Goal: Task Accomplishment & Management: Manage account settings

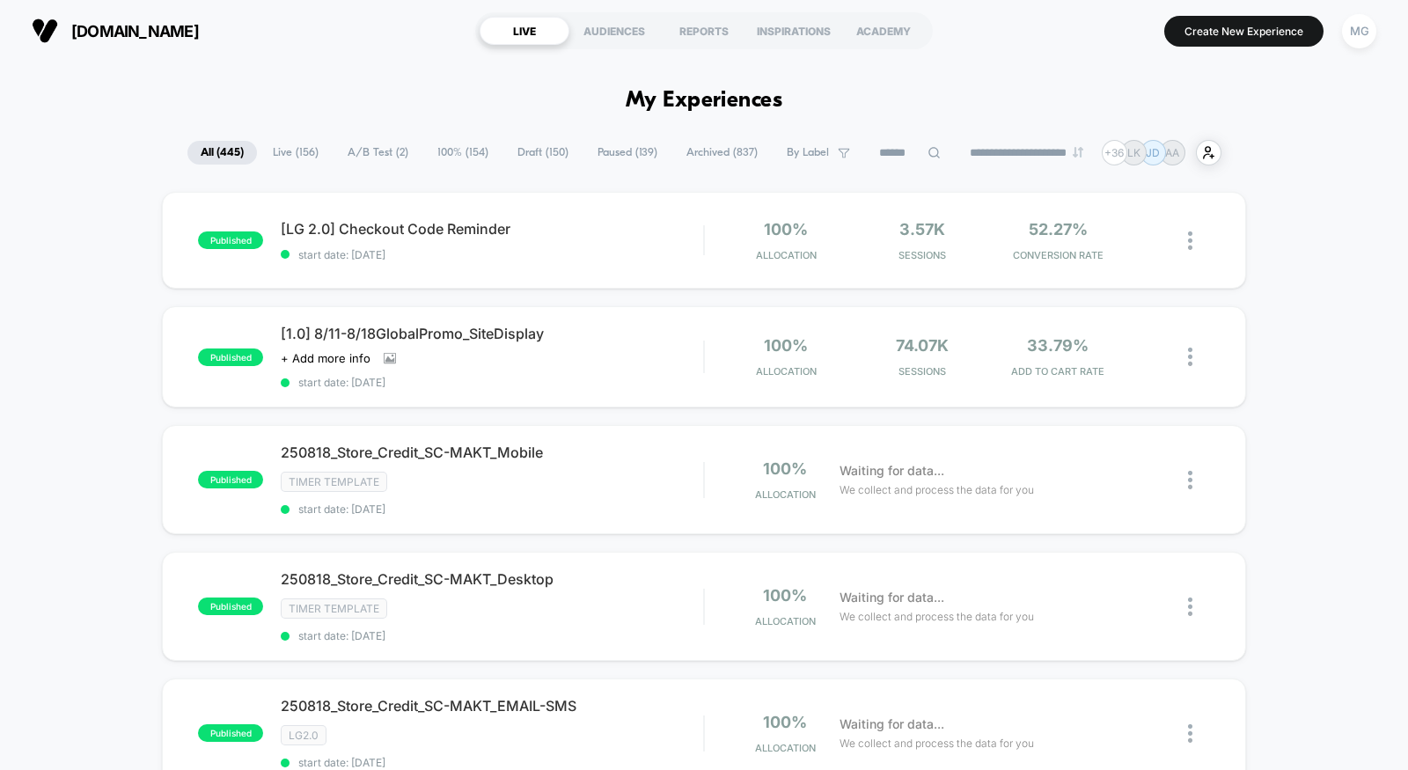
click at [377, 163] on span "A/B Test ( 2 )" at bounding box center [377, 153] width 87 height 24
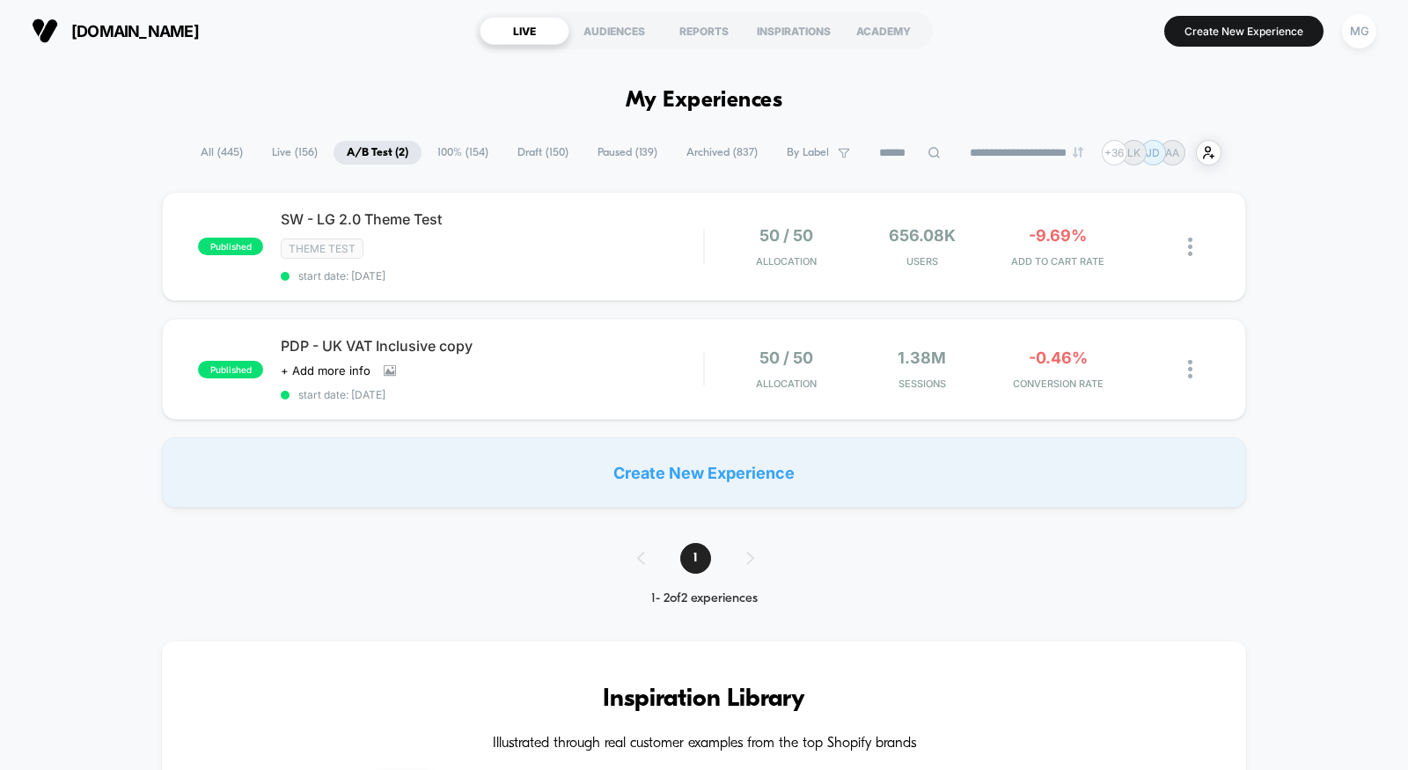
click at [567, 240] on div "Theme Test" at bounding box center [492, 248] width 422 height 20
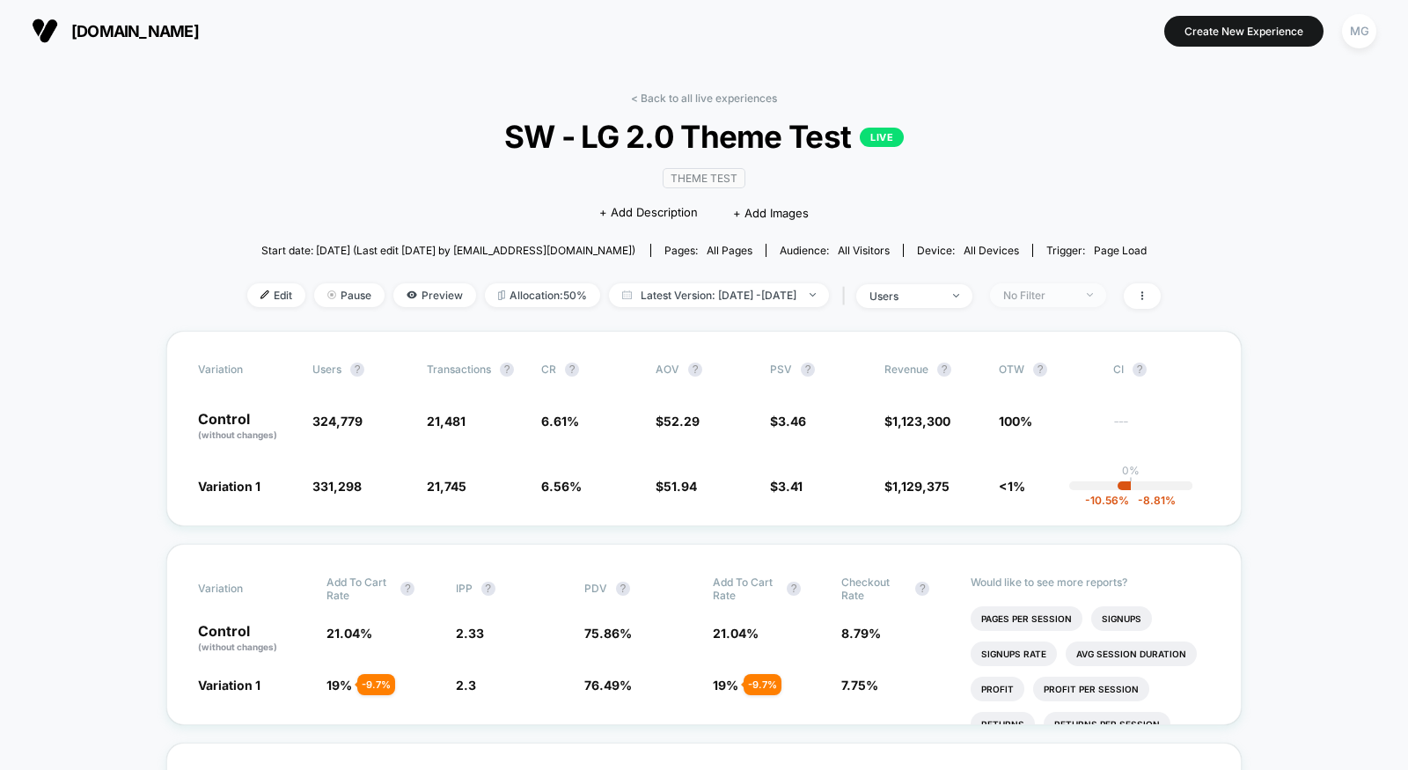
click at [1052, 289] on div "No Filter" at bounding box center [1038, 295] width 70 height 13
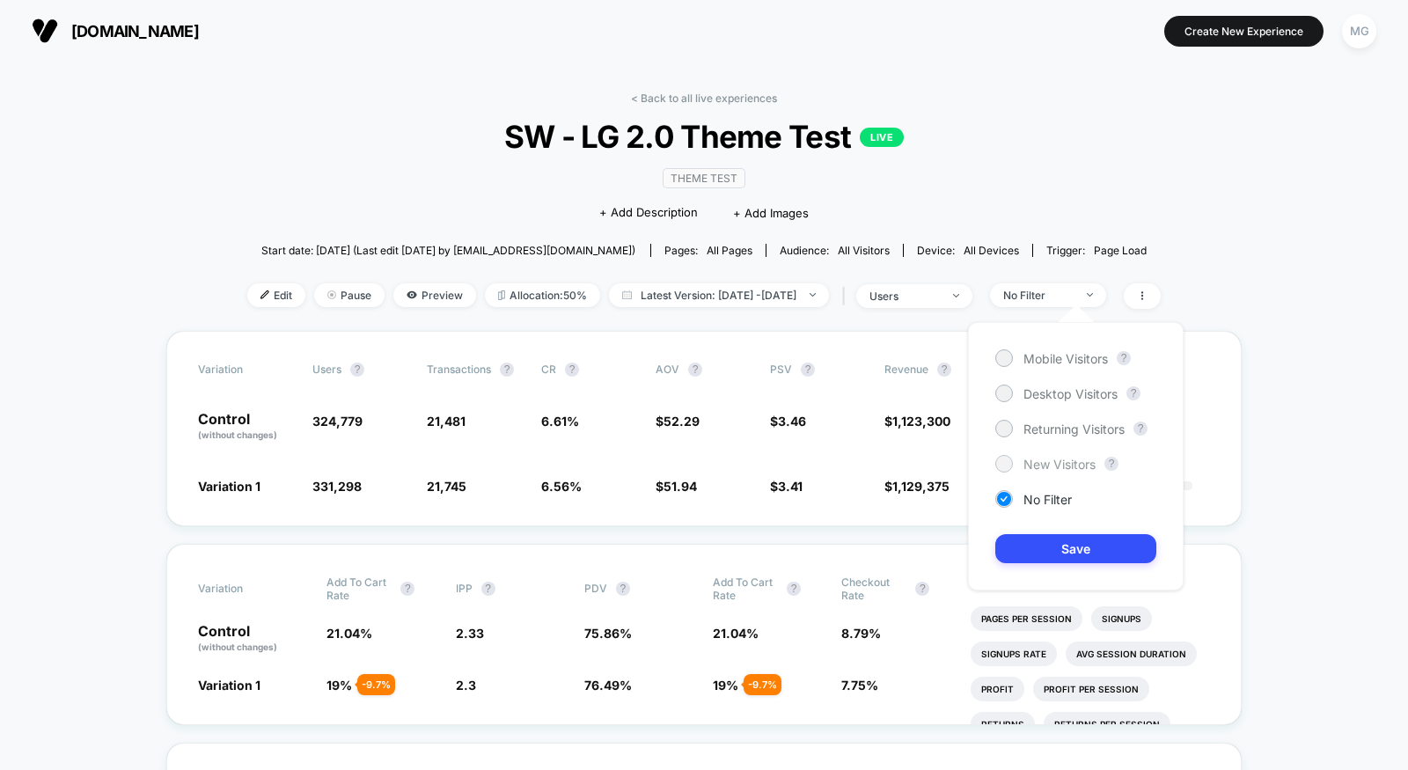
click at [1088, 461] on span "New Visitors" at bounding box center [1059, 464] width 72 height 15
click at [1051, 549] on button "Save" at bounding box center [1075, 548] width 161 height 29
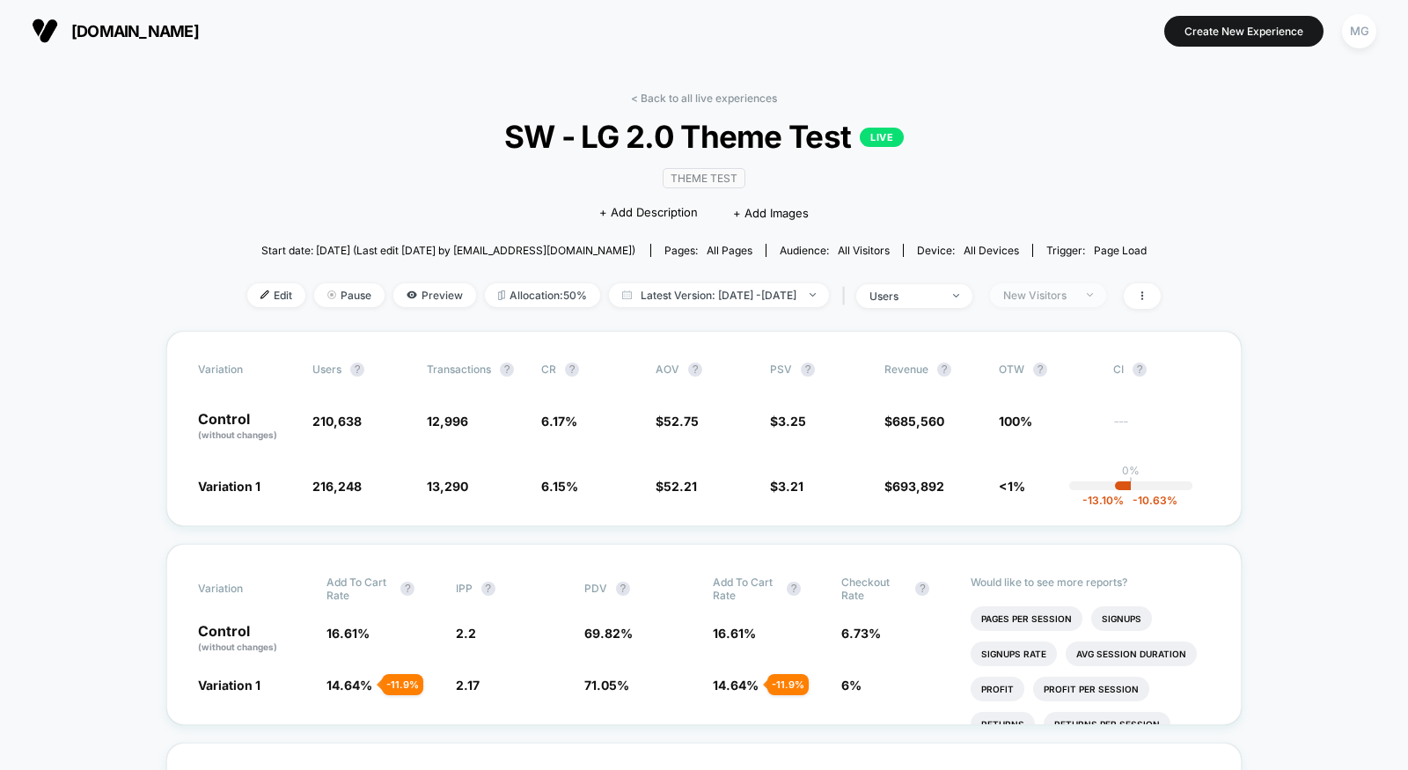
click at [1073, 294] on div "New Visitors" at bounding box center [1038, 295] width 70 height 13
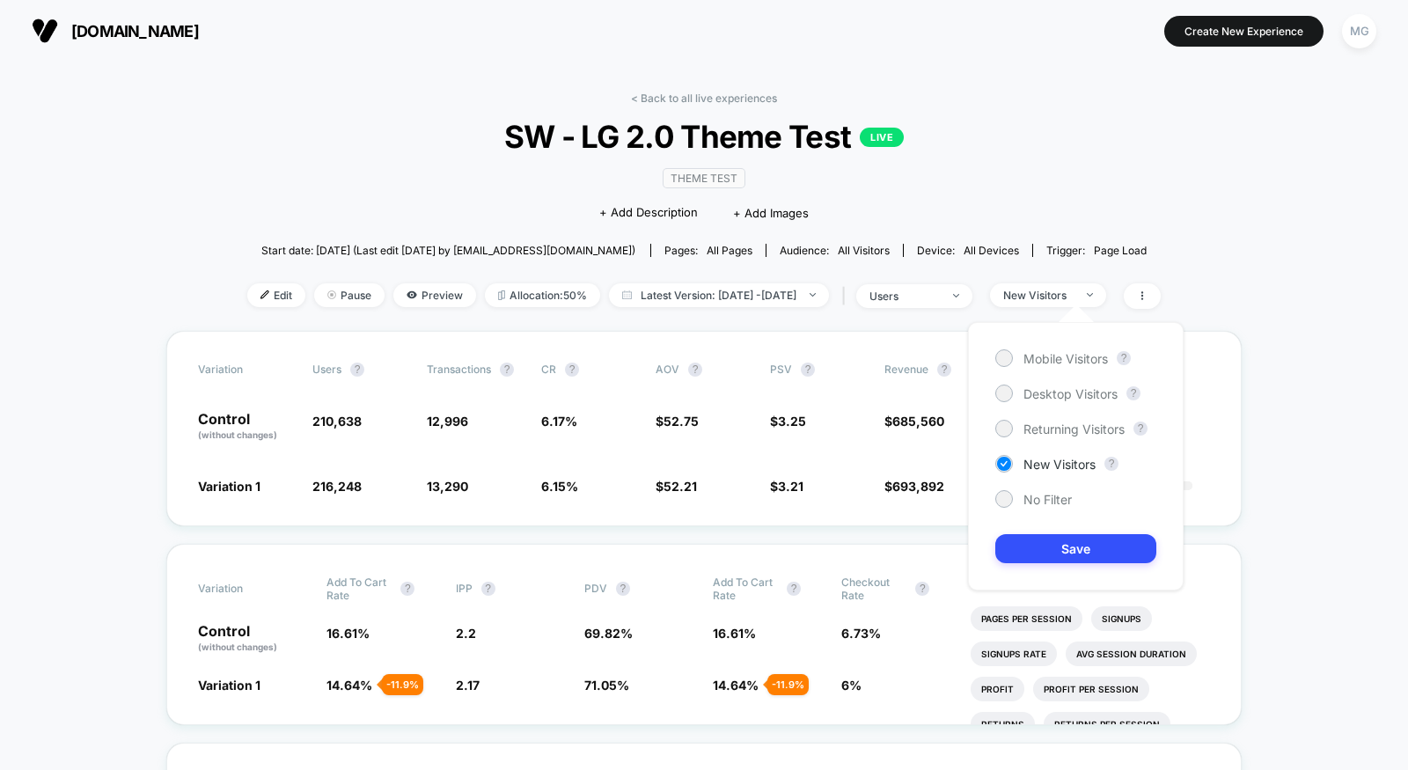
click at [1076, 367] on div "Mobile Visitors ? Desktop Visitors ? Returning Visitors ? New Visitors ? No Fil…" at bounding box center [1076, 456] width 216 height 268
click at [1076, 360] on span "Mobile Visitors" at bounding box center [1065, 358] width 84 height 15
click at [1075, 536] on button "Save" at bounding box center [1075, 548] width 161 height 29
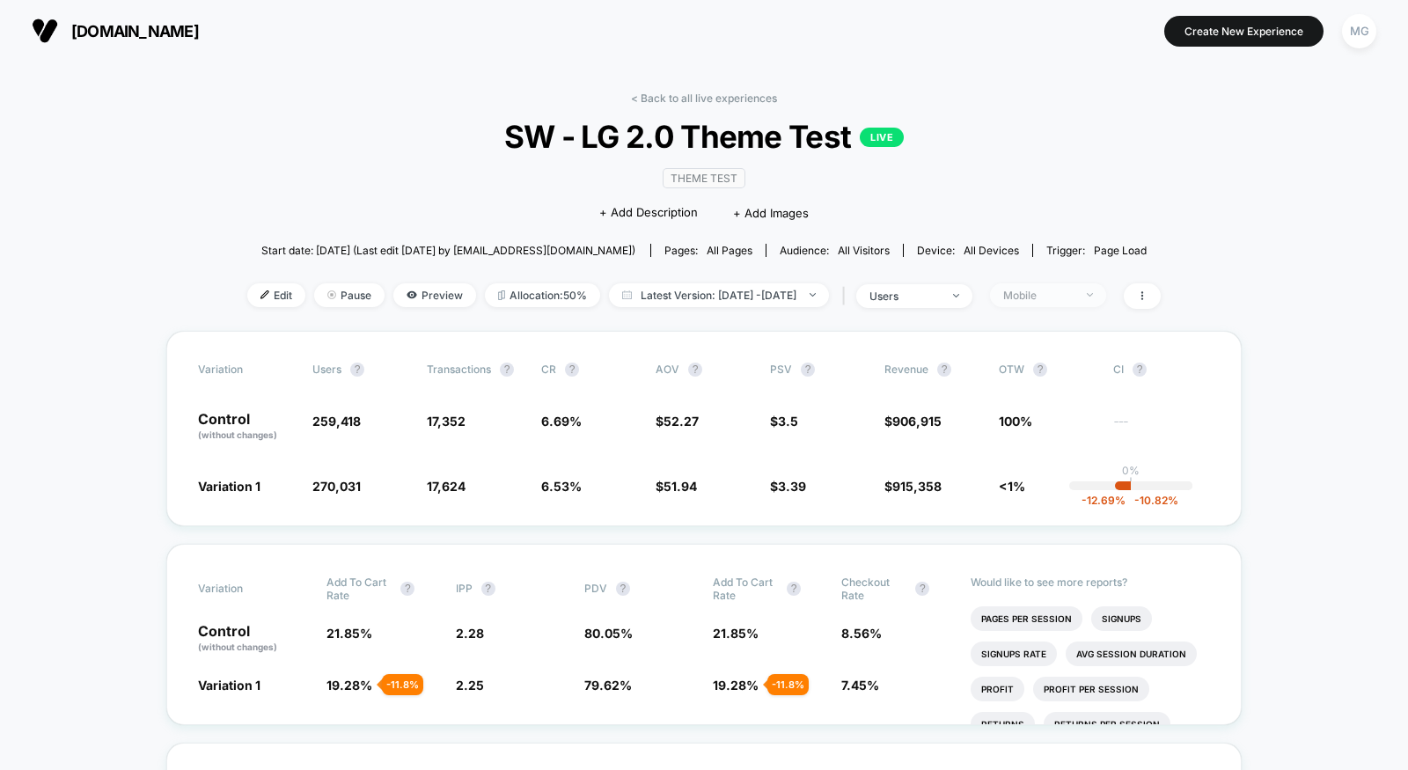
click at [1073, 290] on div "Mobile" at bounding box center [1038, 295] width 70 height 13
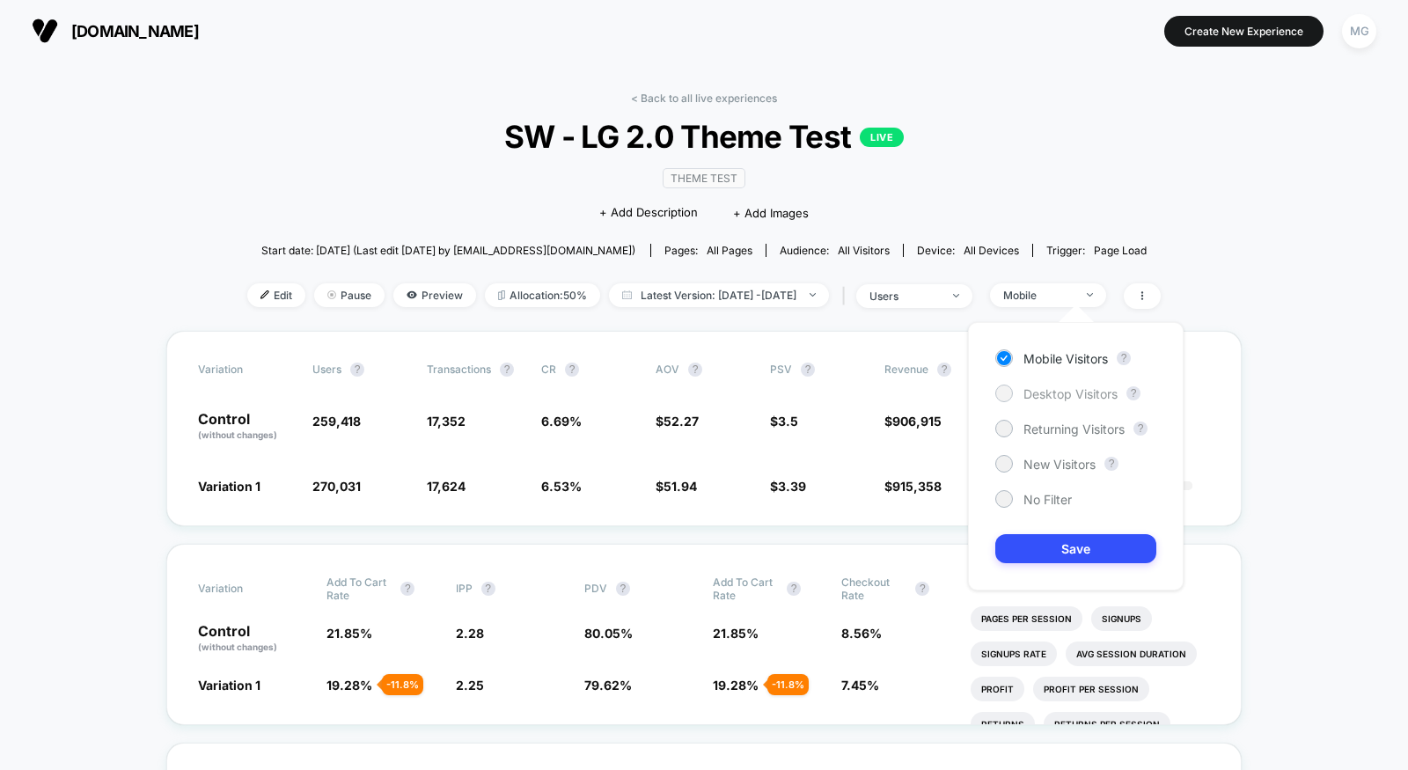
click at [1079, 392] on span "Desktop Visitors" at bounding box center [1070, 393] width 94 height 15
click at [1076, 546] on button "Save" at bounding box center [1075, 548] width 161 height 29
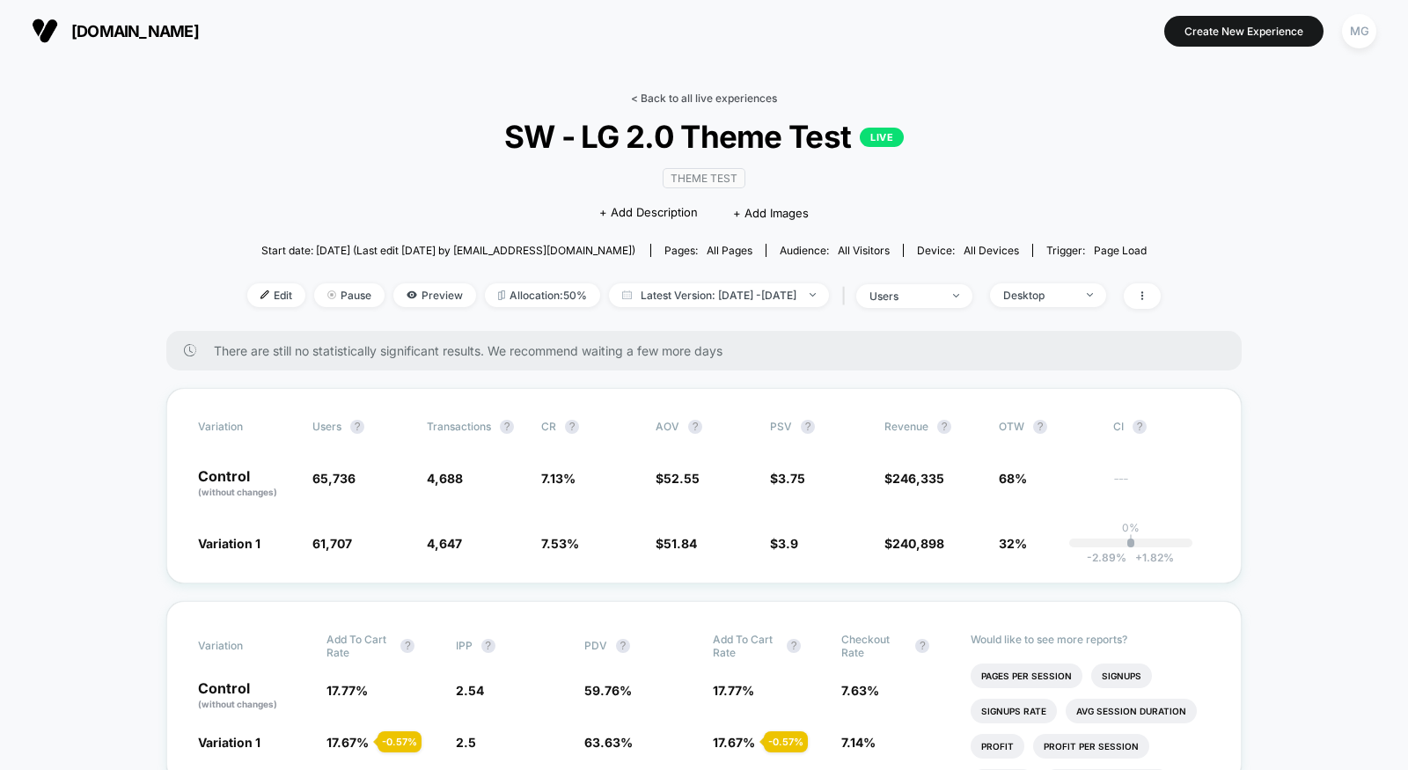
click at [684, 98] on link "< Back to all live experiences" at bounding box center [704, 97] width 146 height 13
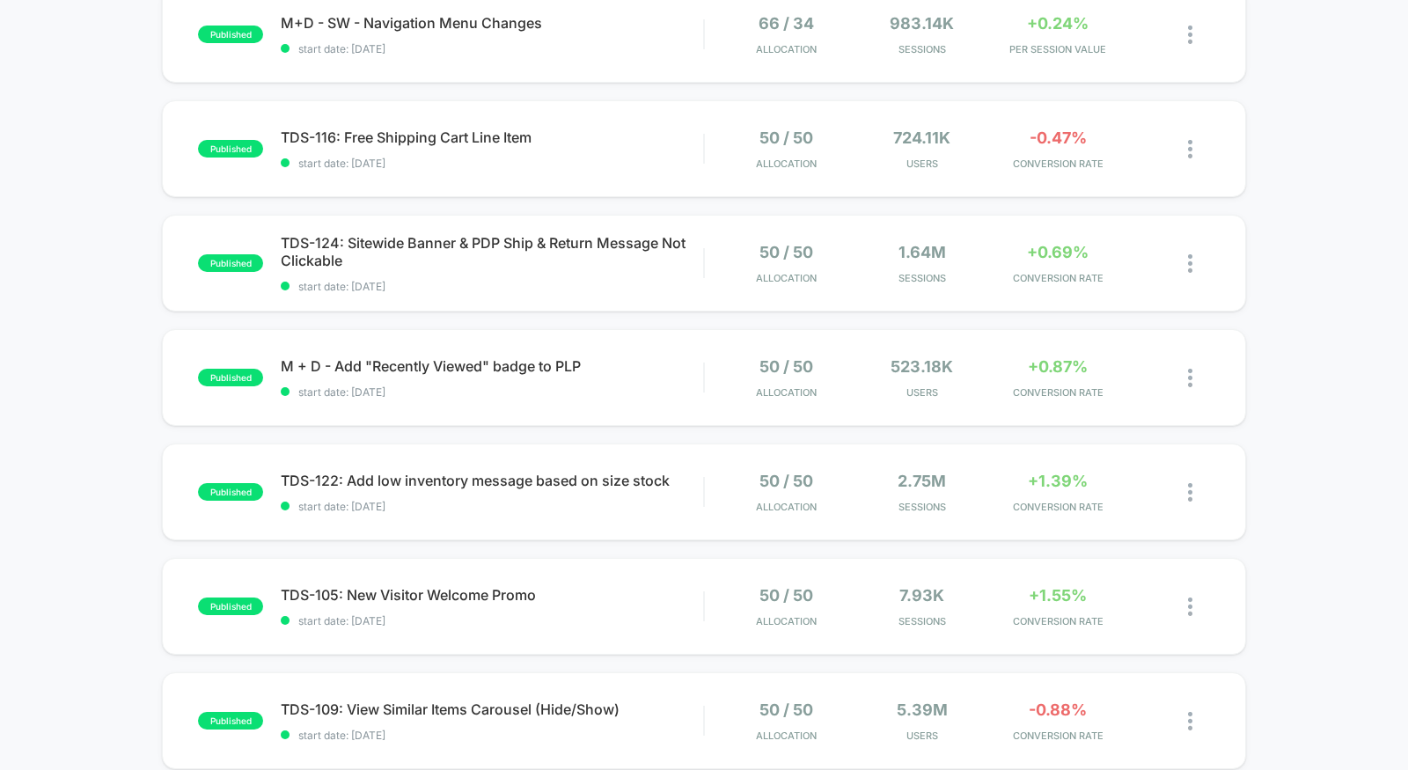
scroll to position [311, 0]
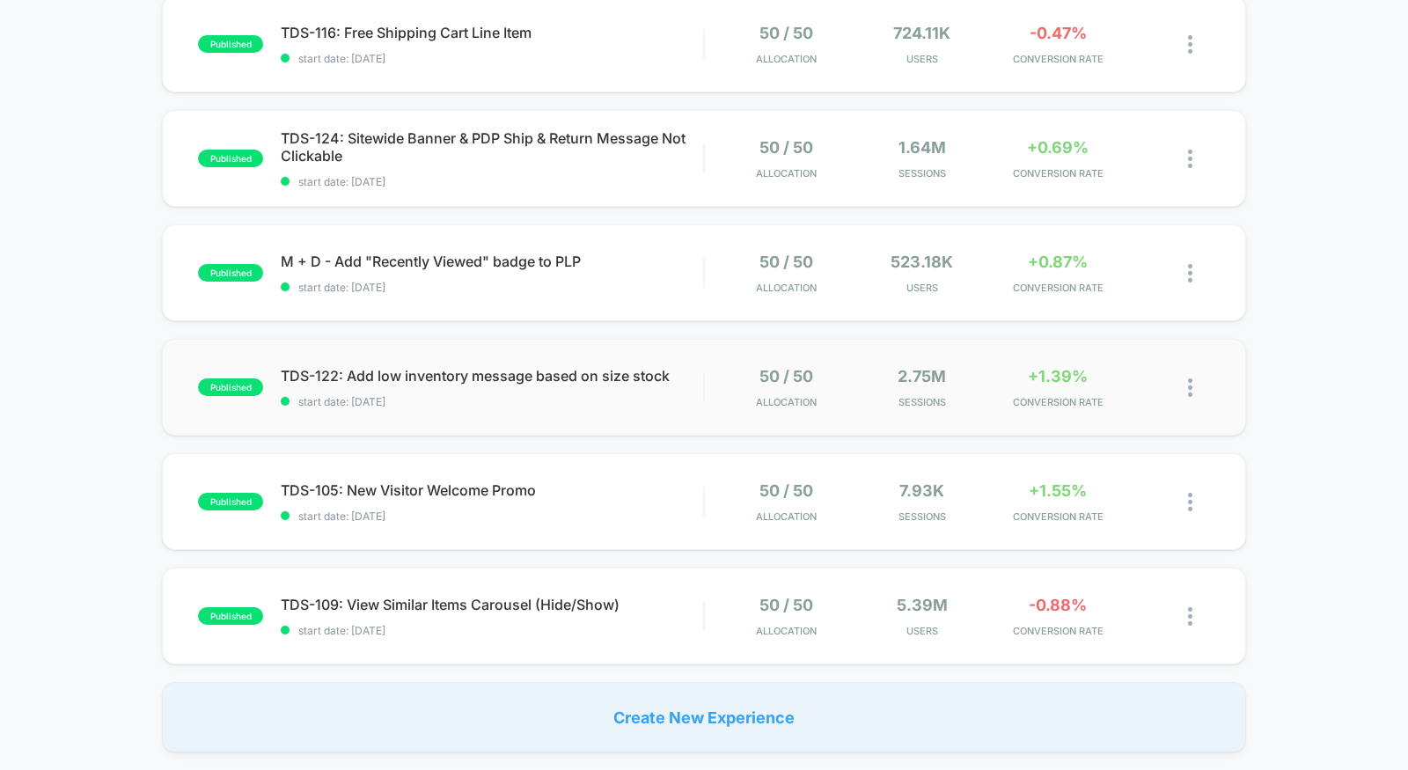
click at [654, 420] on div "published TDS-122: Add low inventory message based on size stock start date: 8/…" at bounding box center [704, 387] width 1084 height 97
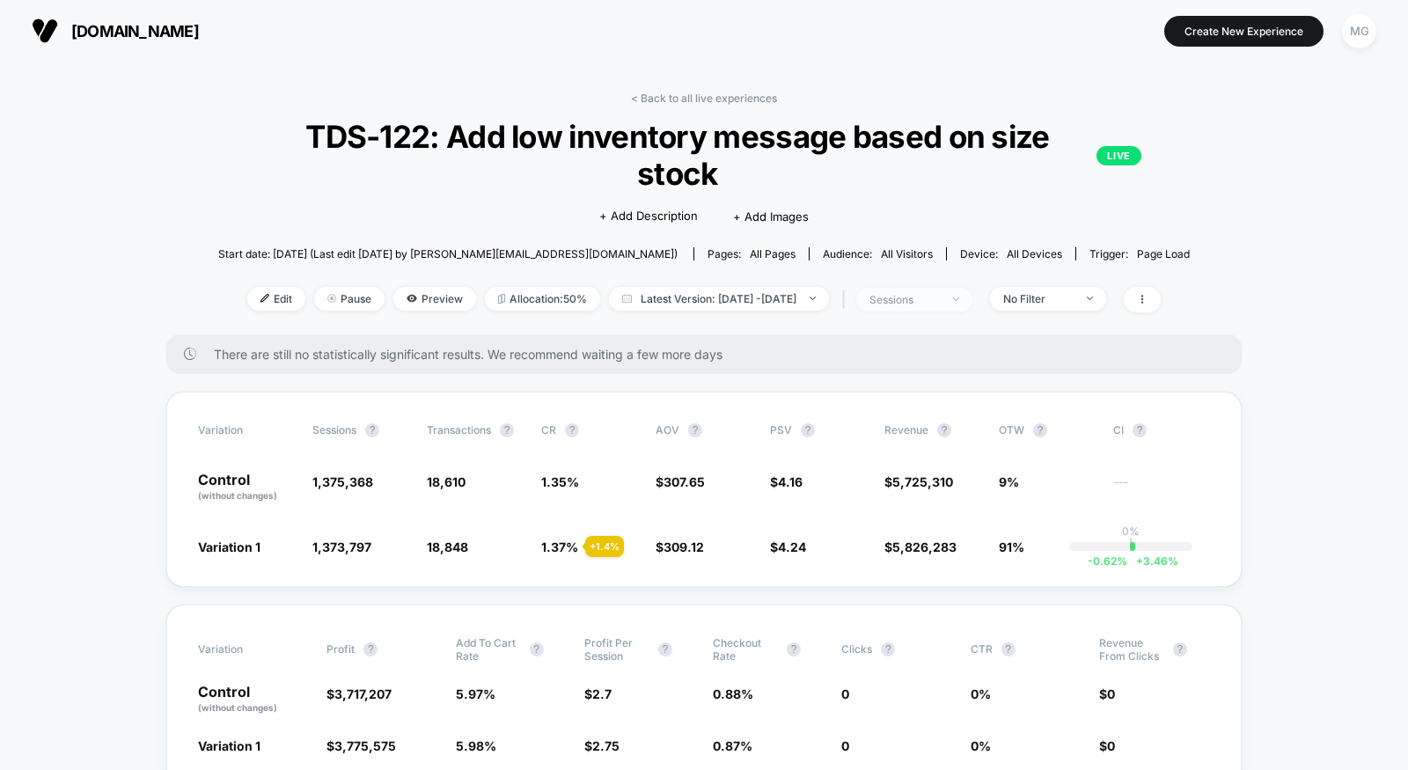
click at [971, 305] on span "sessions" at bounding box center [914, 300] width 116 height 24
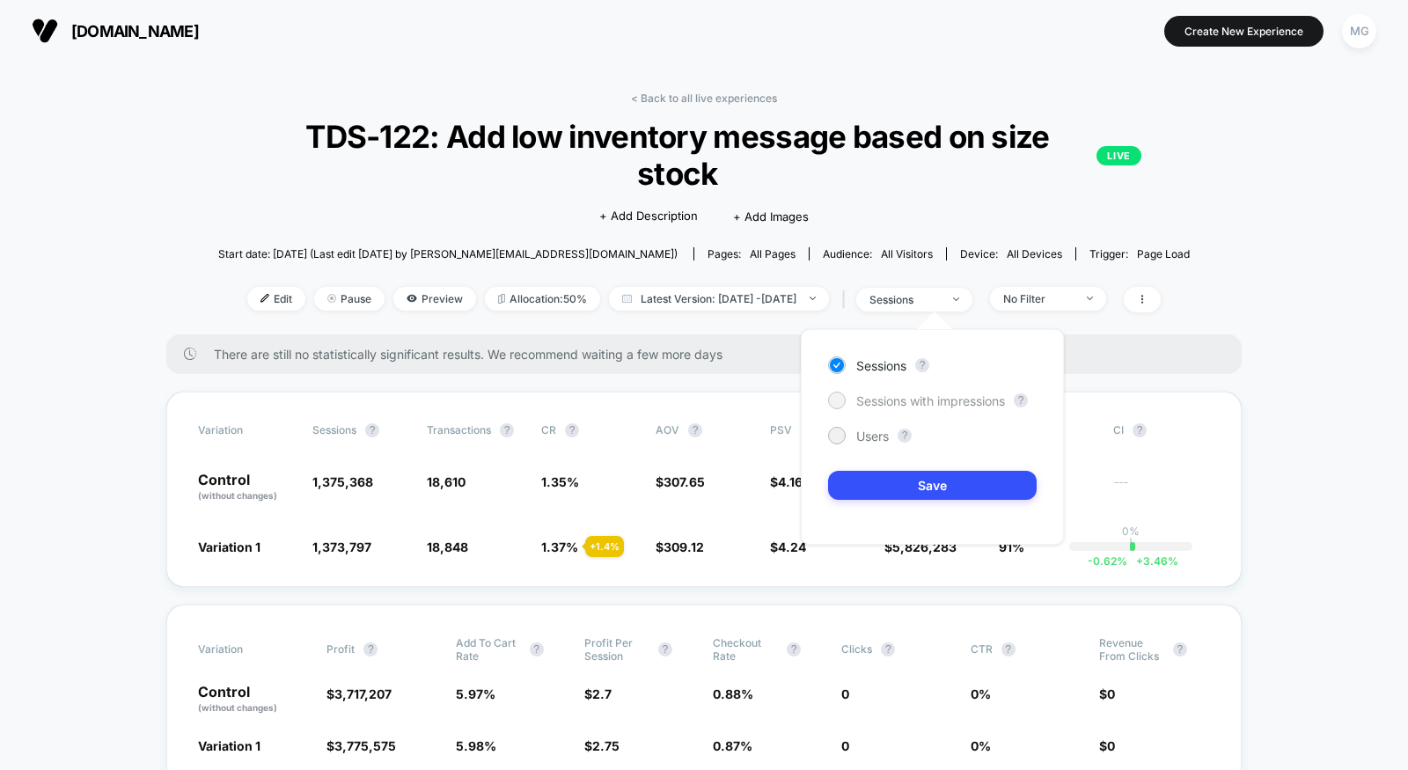
click at [929, 407] on div "Sessions with impressions" at bounding box center [916, 400] width 177 height 18
click at [922, 482] on button "Save" at bounding box center [932, 485] width 208 height 29
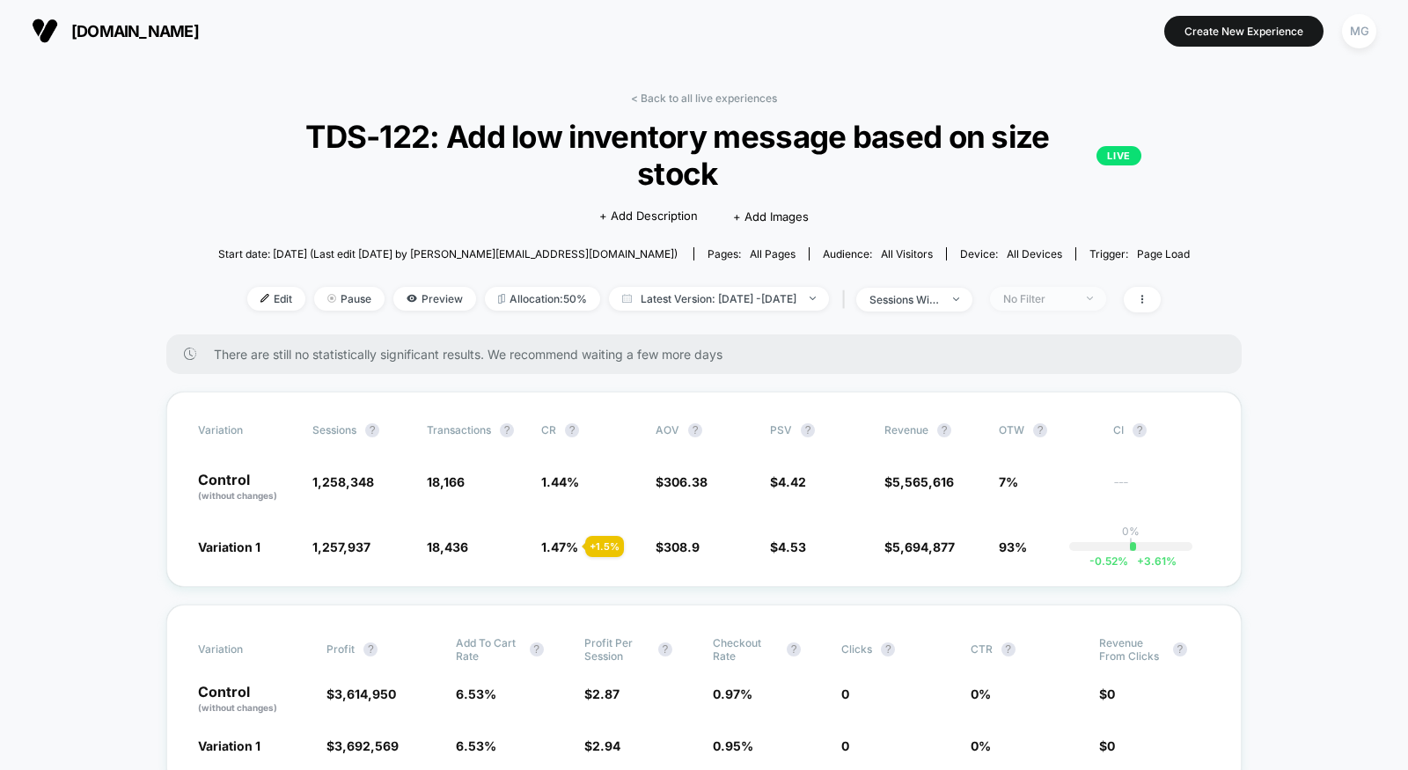
click at [1073, 296] on div "No Filter" at bounding box center [1038, 298] width 70 height 13
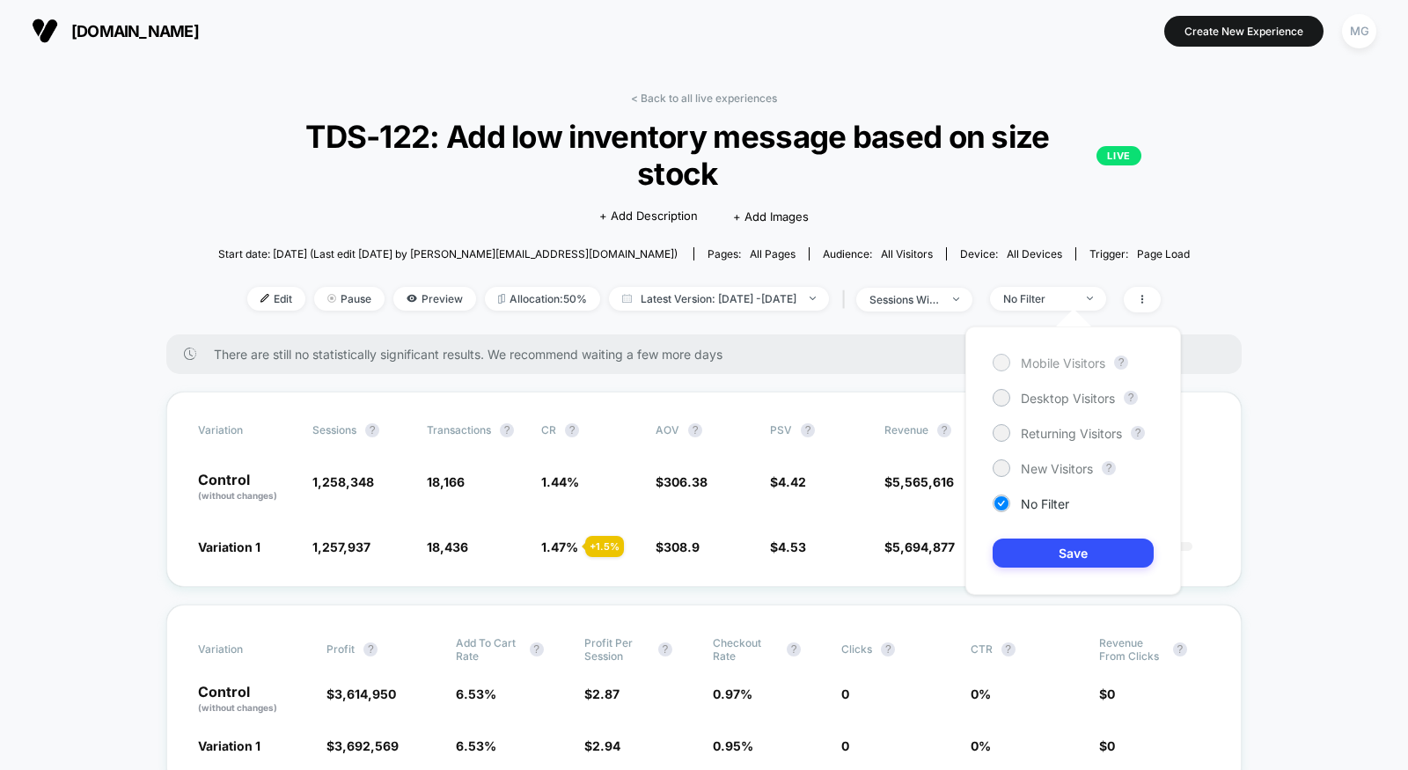
click at [1075, 358] on span "Mobile Visitors" at bounding box center [1062, 362] width 84 height 15
click at [1066, 552] on button "Save" at bounding box center [1072, 552] width 161 height 29
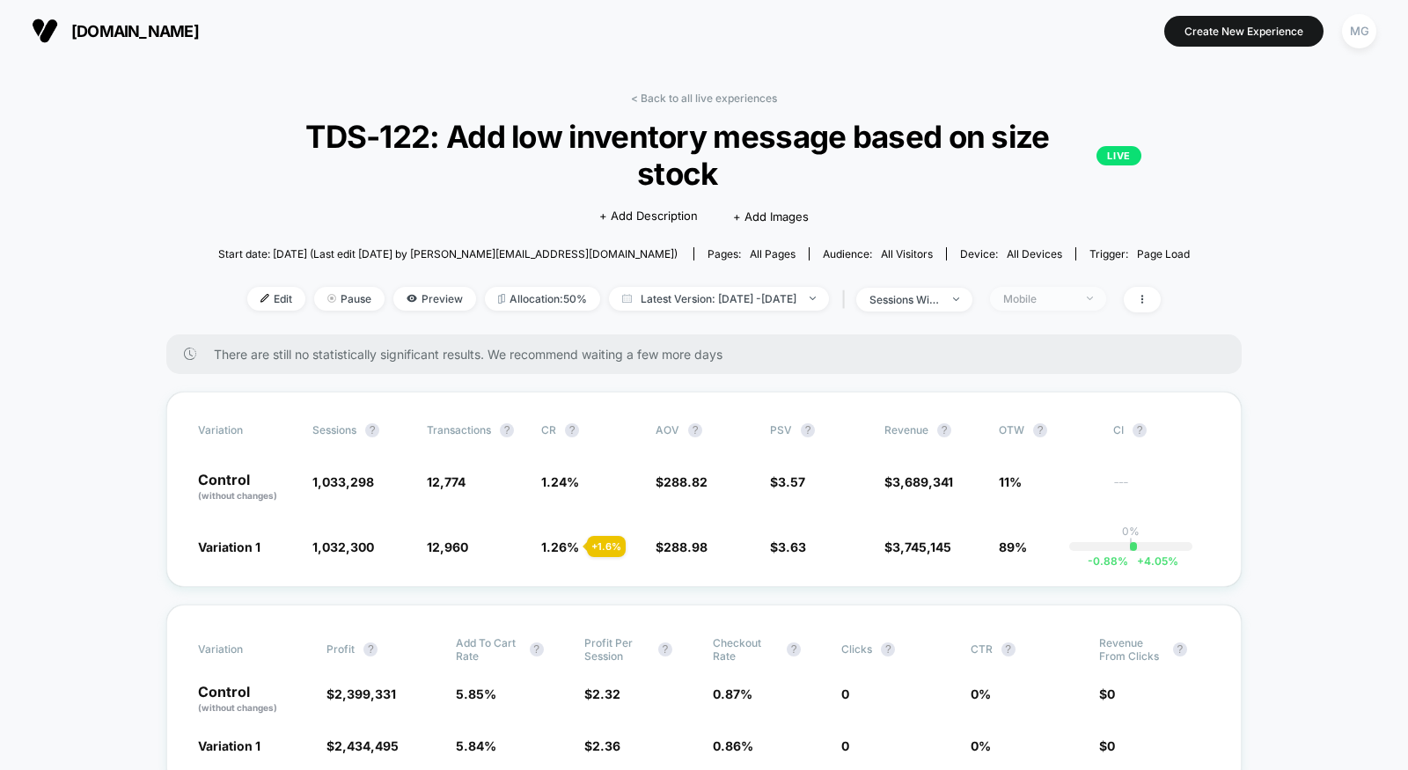
click at [1073, 298] on div "Mobile" at bounding box center [1038, 298] width 70 height 13
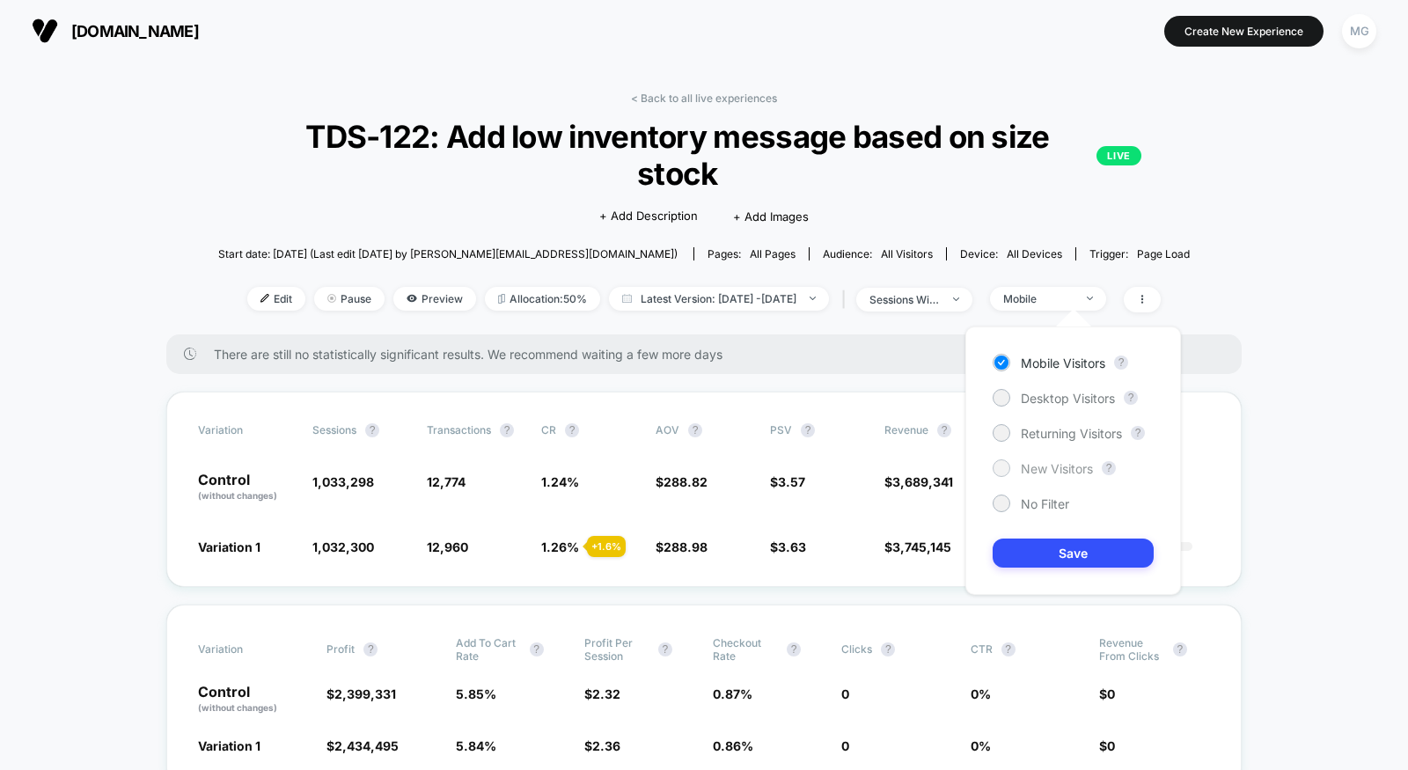
click at [1048, 468] on span "New Visitors" at bounding box center [1056, 468] width 72 height 15
click at [1048, 549] on button "Save" at bounding box center [1072, 552] width 161 height 29
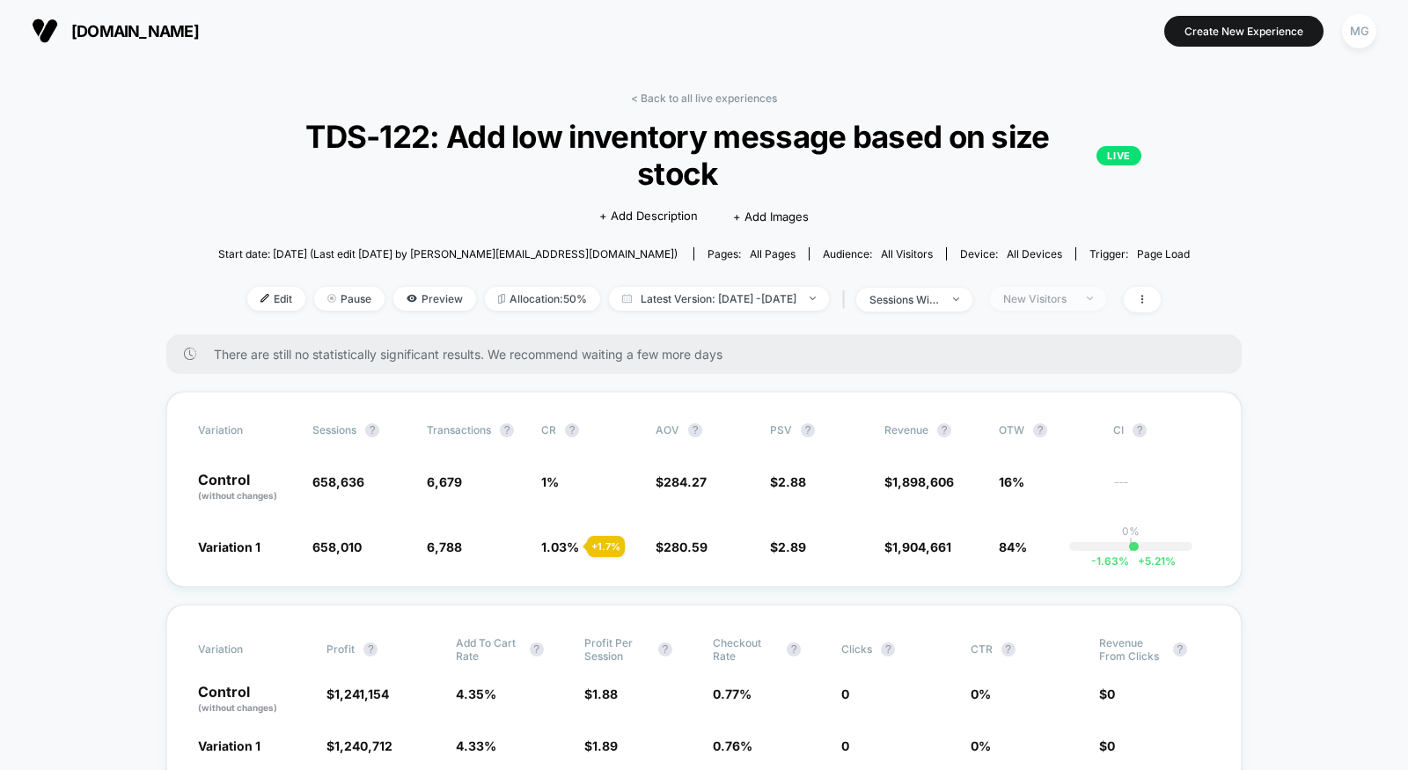
click at [1073, 297] on div "New Visitors" at bounding box center [1038, 298] width 70 height 13
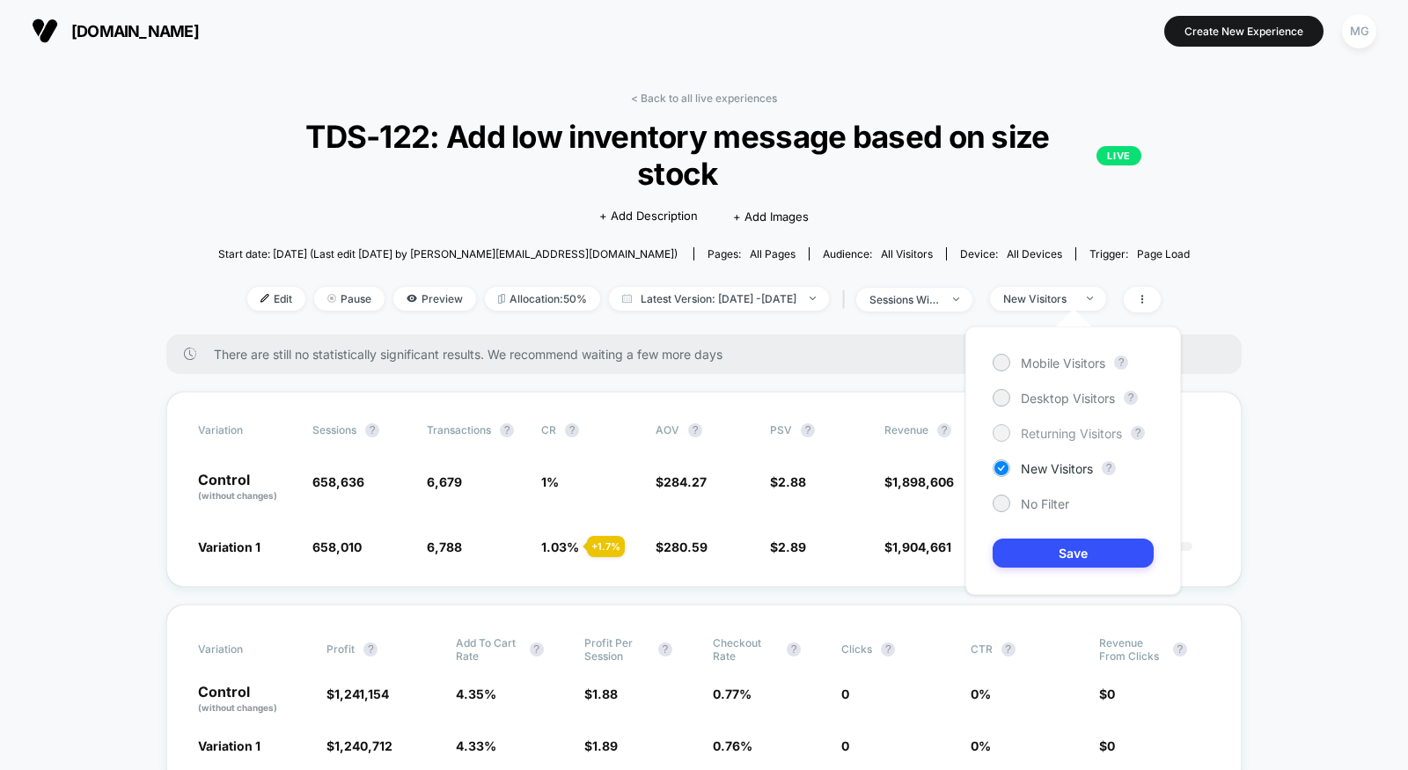
click at [1051, 426] on span "Returning Visitors" at bounding box center [1070, 433] width 101 height 15
click at [1015, 489] on div "Mobile Visitors ? Desktop Visitors ? Returning Visitors ? New Visitors ? No Fil…" at bounding box center [1073, 460] width 216 height 268
click at [1015, 503] on div "No Filter" at bounding box center [1030, 503] width 77 height 18
click at [1024, 545] on button "Save" at bounding box center [1072, 552] width 161 height 29
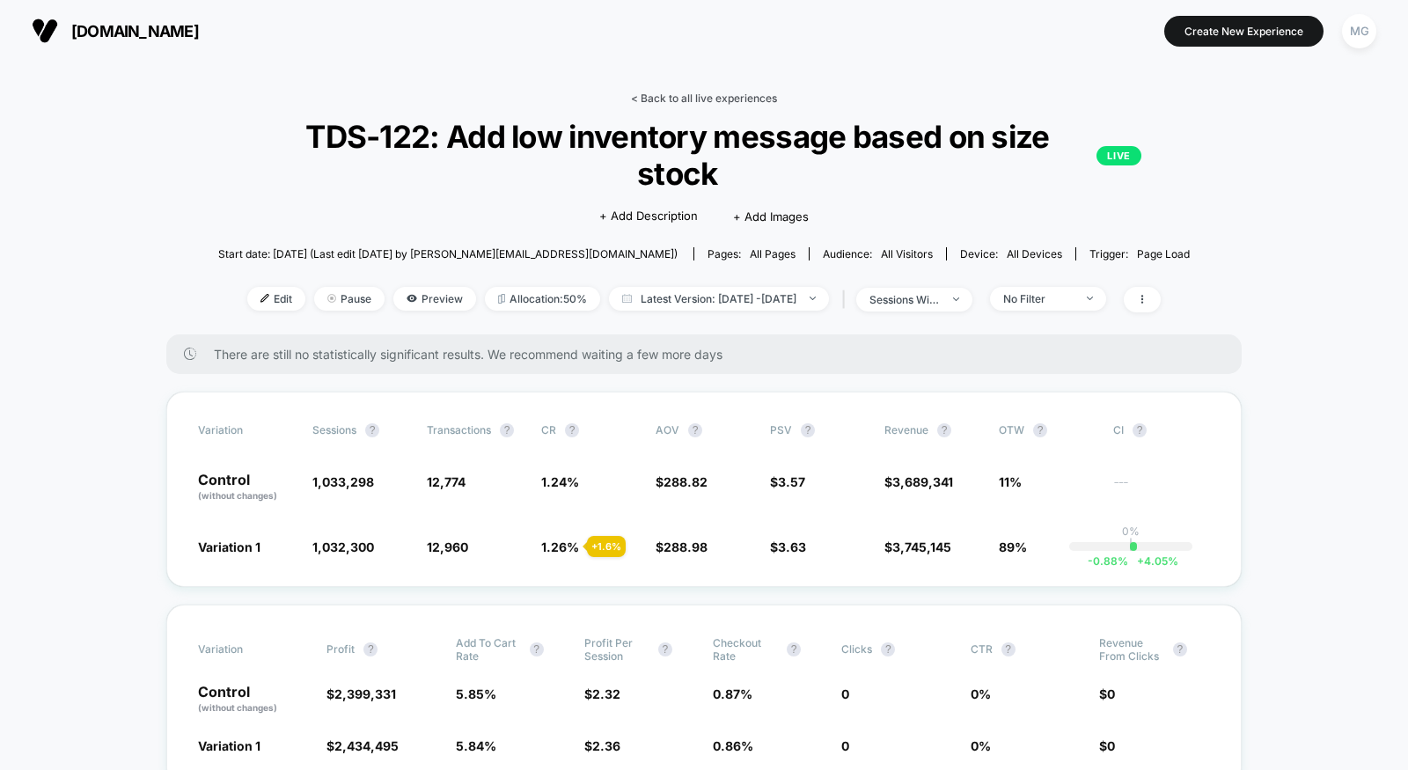
click at [732, 97] on link "< Back to all live experiences" at bounding box center [704, 97] width 146 height 13
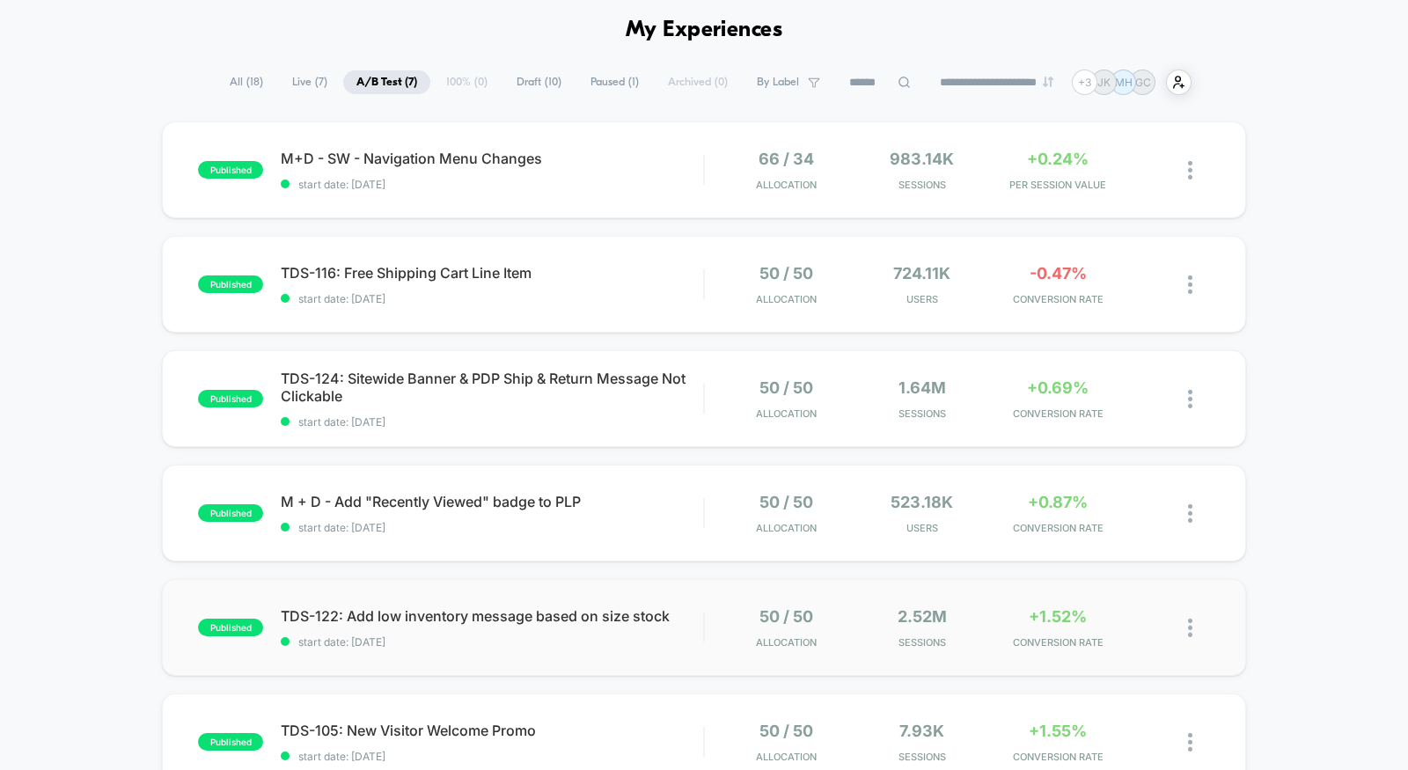
scroll to position [67, 0]
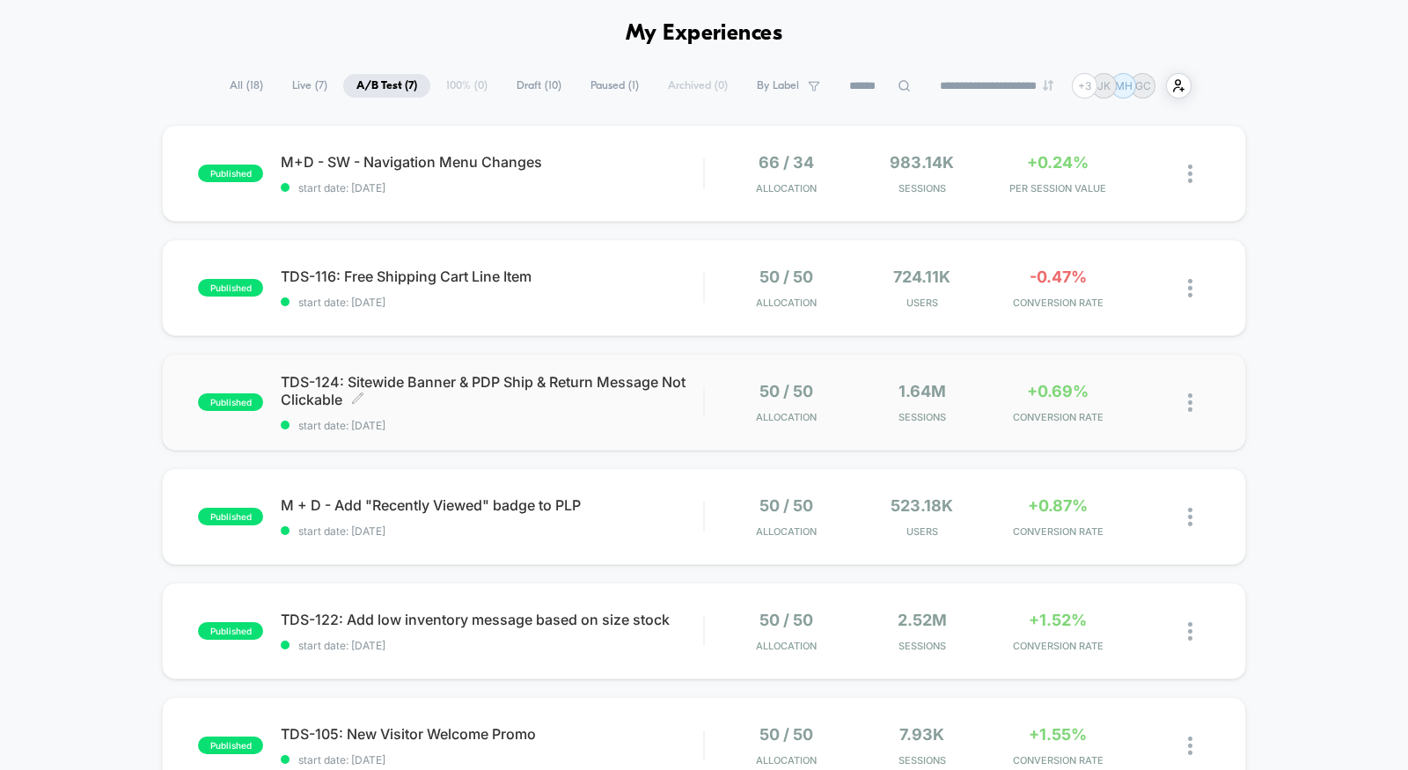
click at [589, 428] on span "start date: 8/11/2025" at bounding box center [492, 425] width 422 height 13
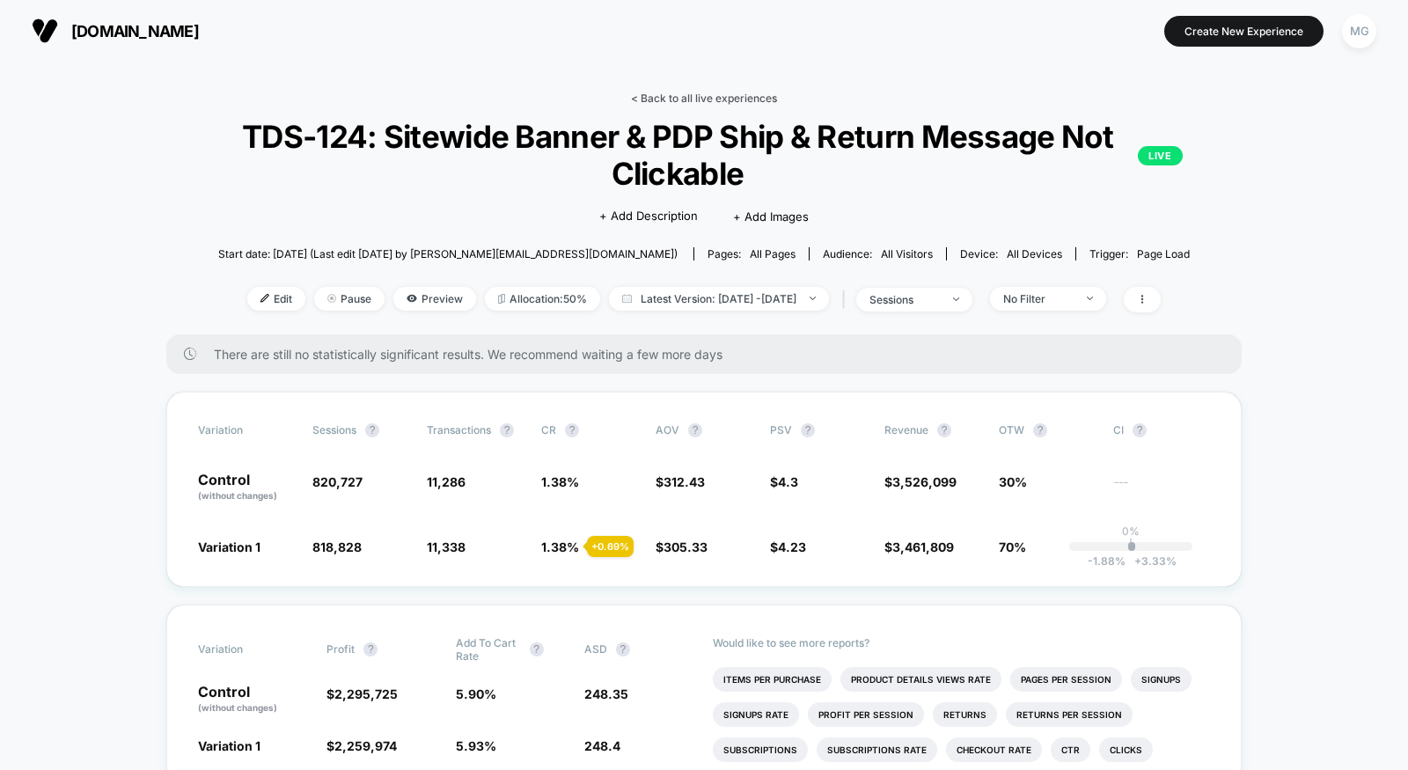
click at [713, 98] on link "< Back to all live experiences" at bounding box center [704, 97] width 146 height 13
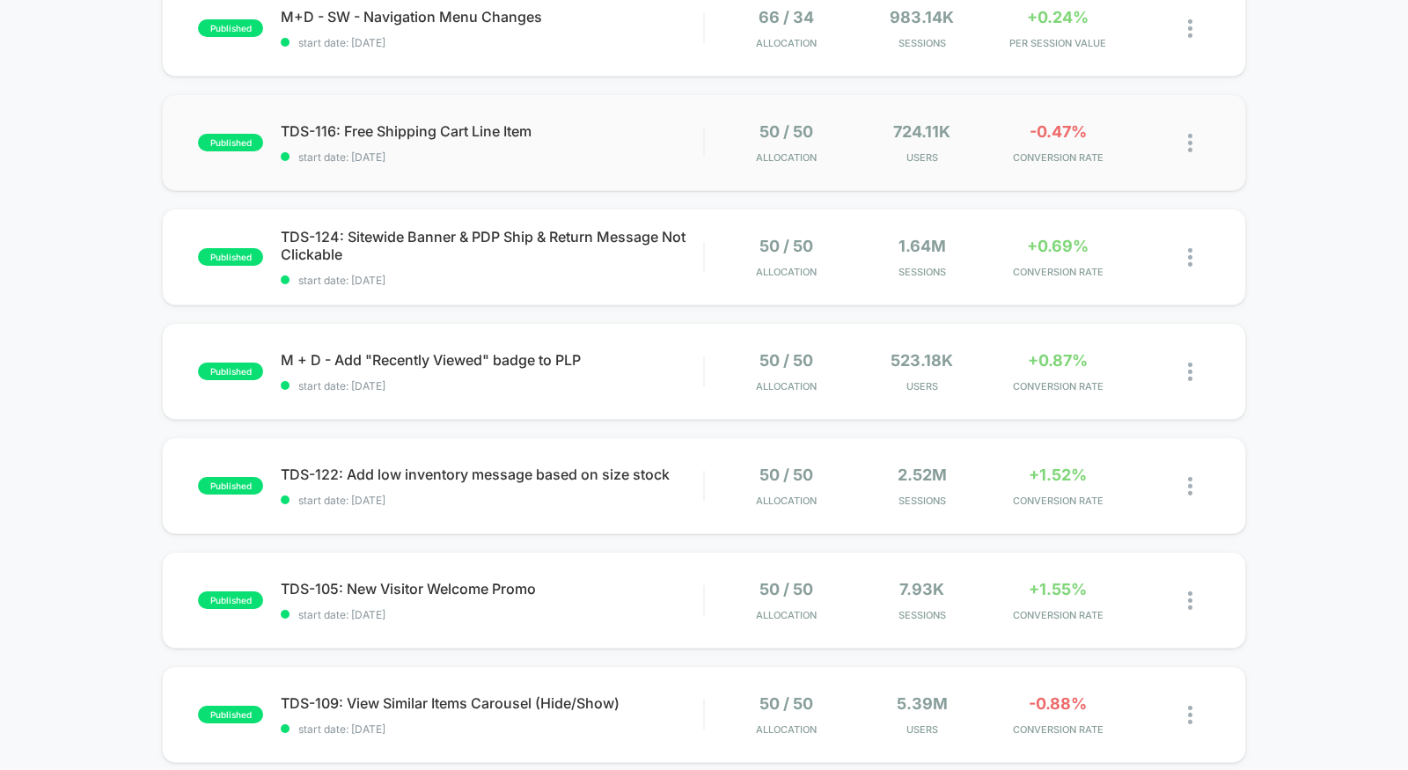
scroll to position [238, 0]
